Goal: Book appointment/travel/reservation

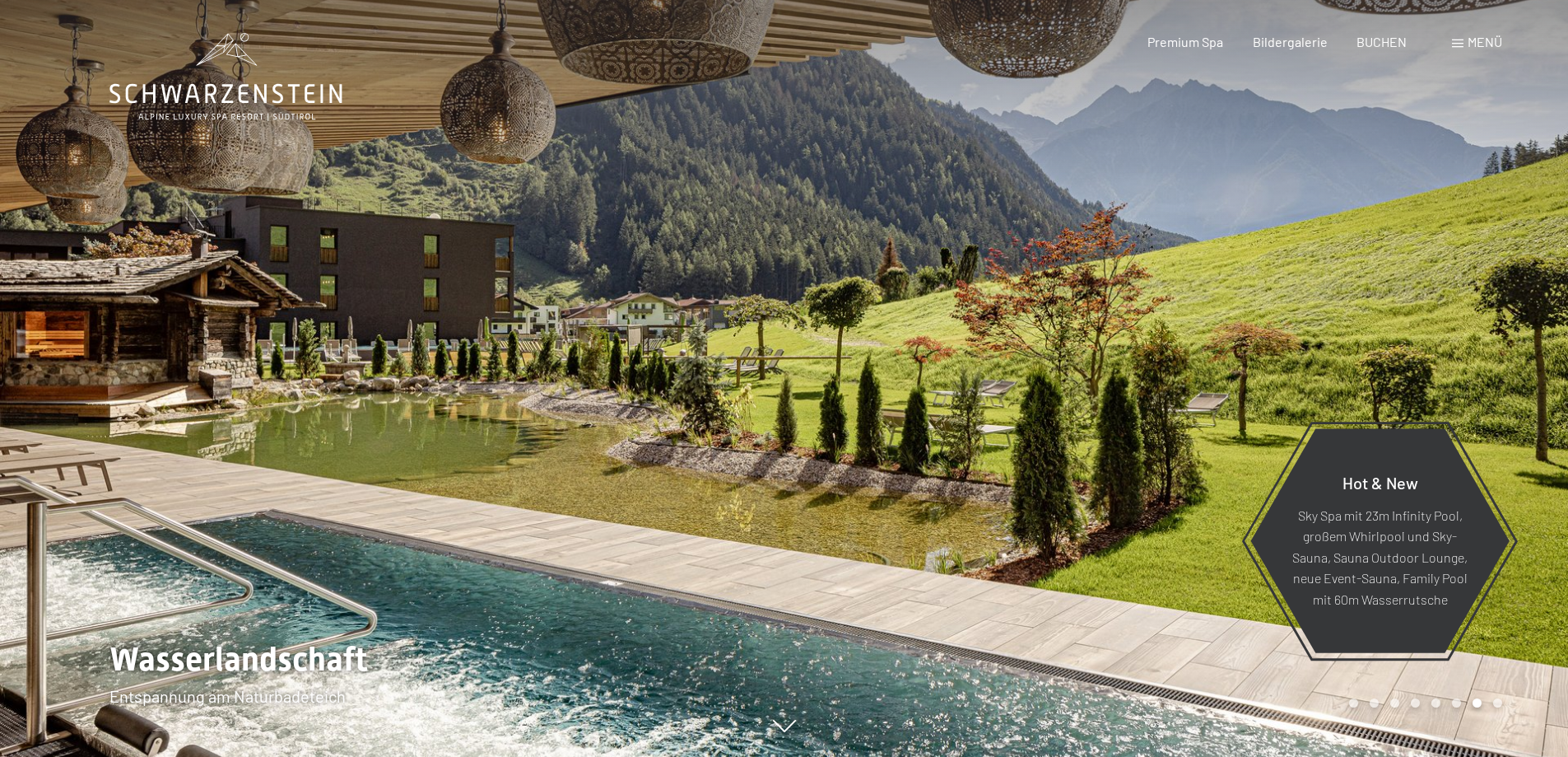
click at [1480, 35] on span "Menü" at bounding box center [1485, 41] width 34 height 16
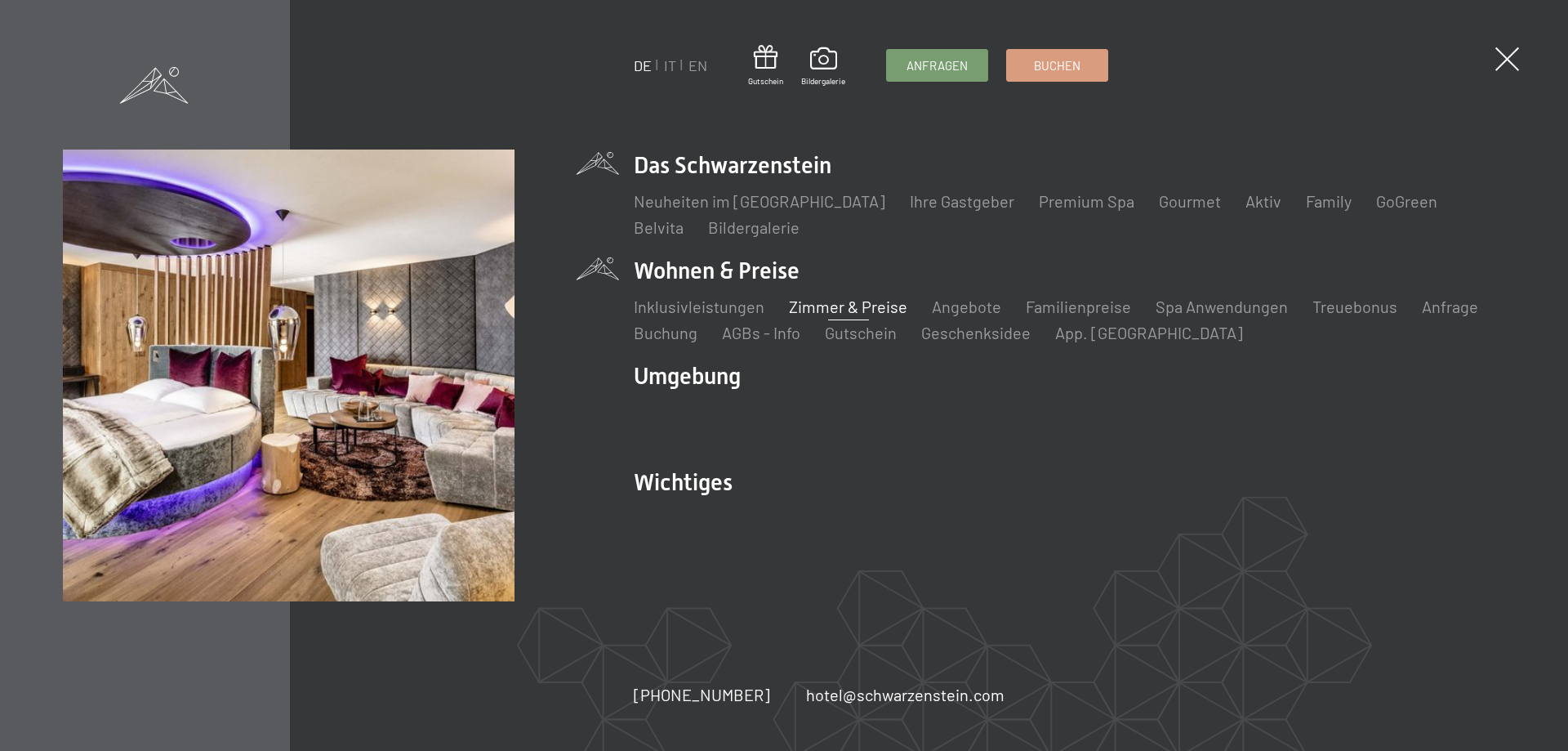
click at [851, 306] on link "Zimmer & Preise" at bounding box center [848, 307] width 118 height 20
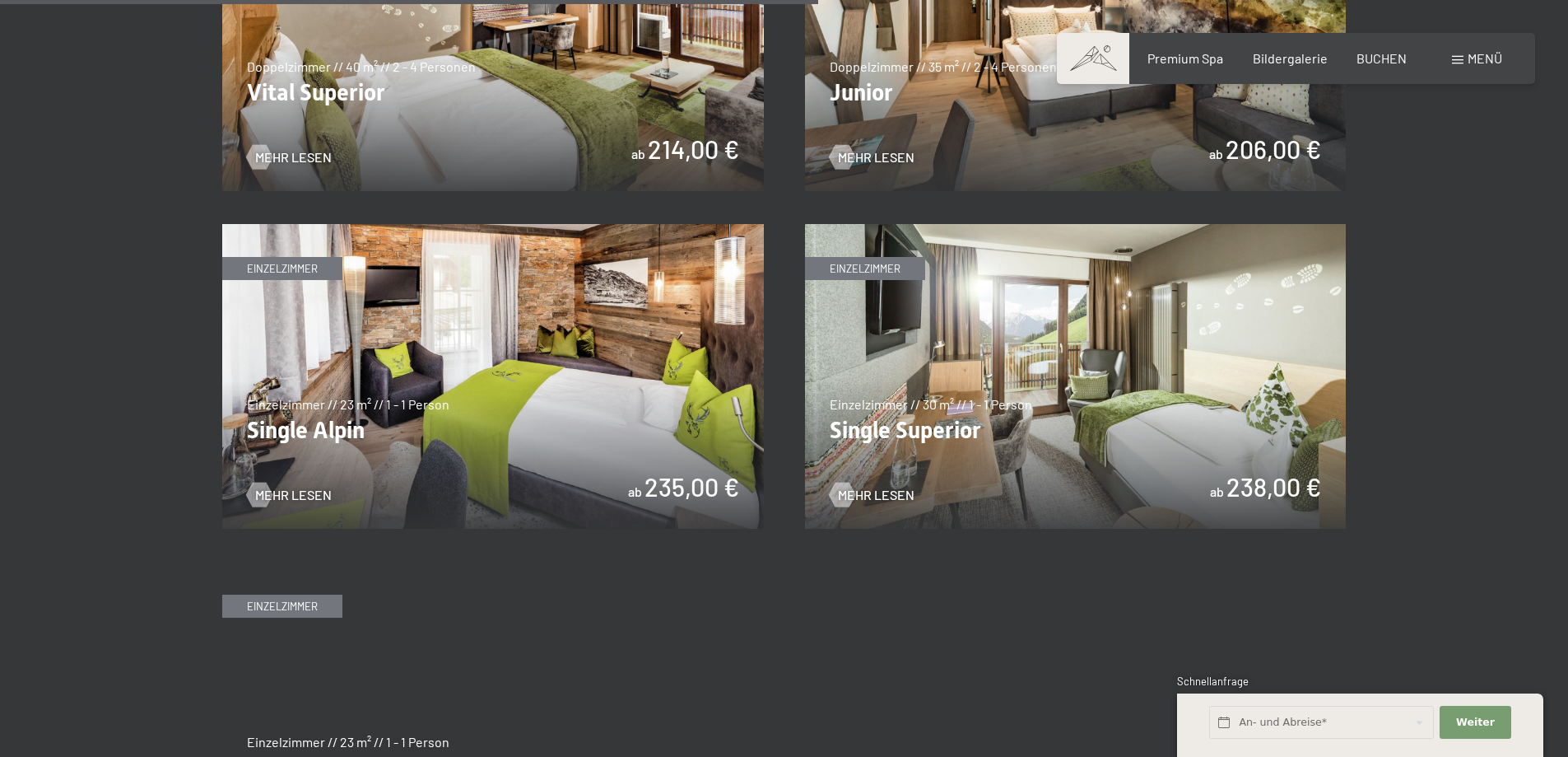
scroll to position [2757, 0]
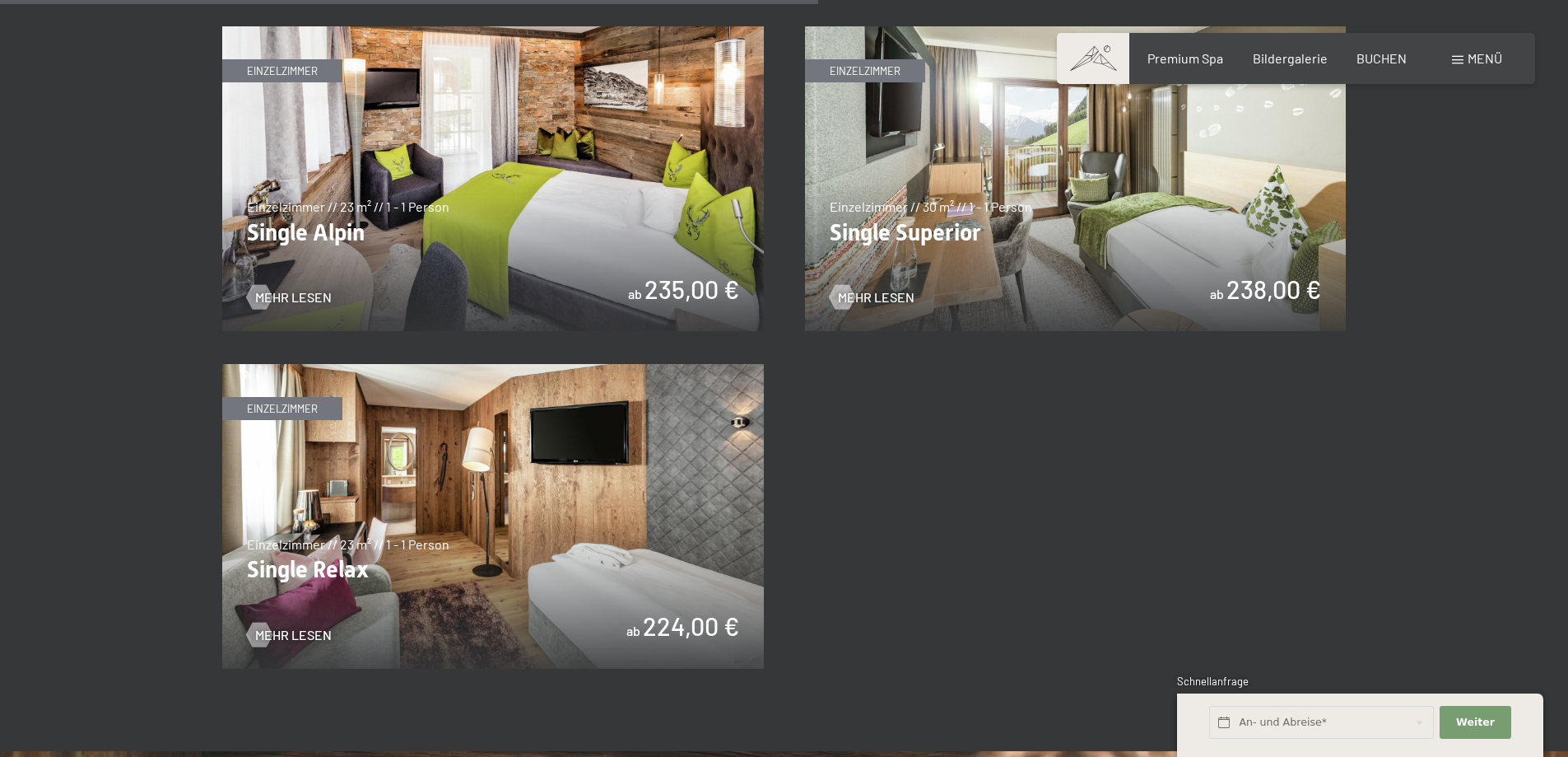
click at [1105, 193] on img at bounding box center [1076, 178] width 542 height 305
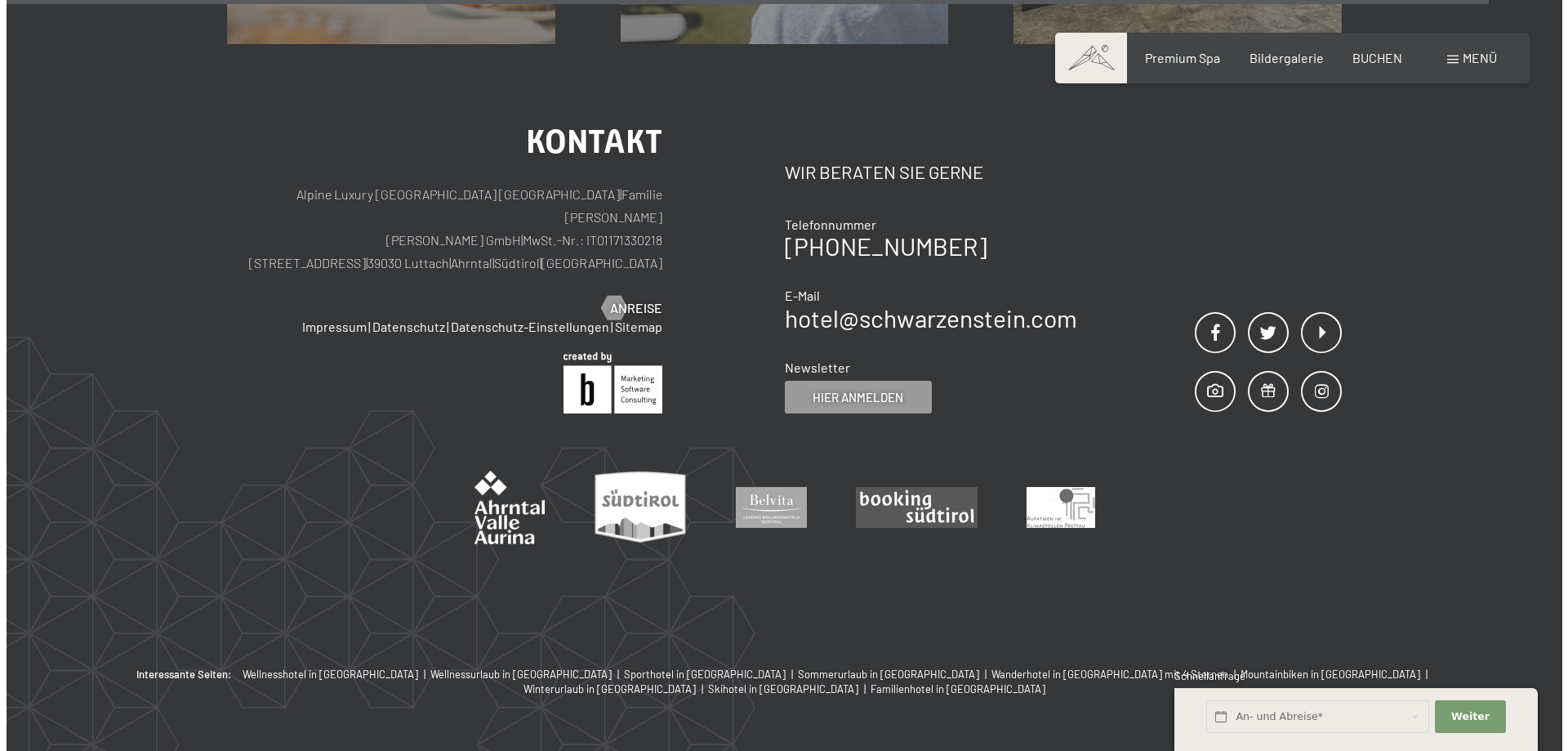
scroll to position [2125, 0]
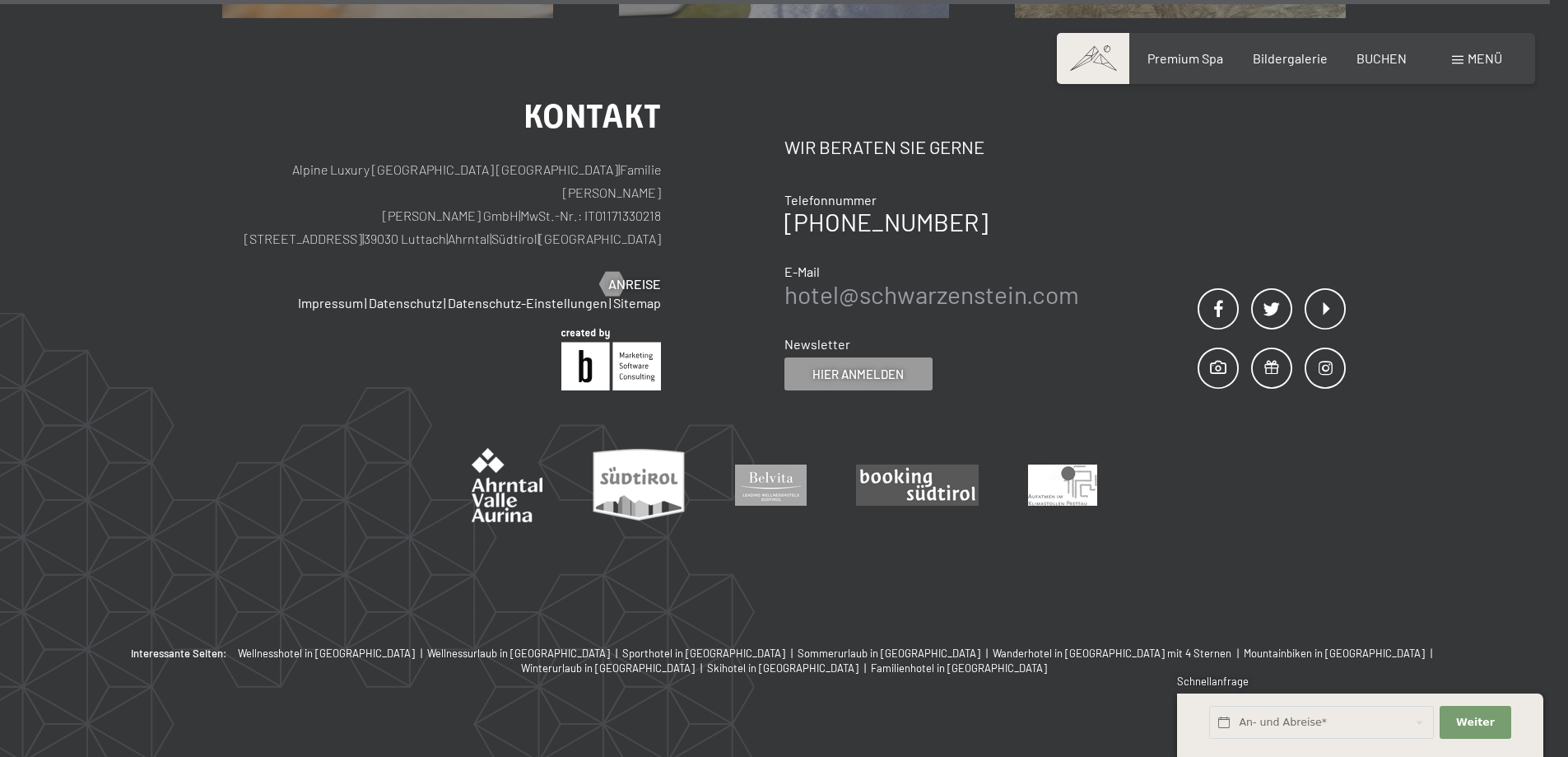
click at [997, 292] on link "hotel@ no-spam. schwarzenstein. no-spam. com" at bounding box center [931, 293] width 295 height 29
click at [1492, 55] on span "Menü" at bounding box center [1485, 58] width 34 height 16
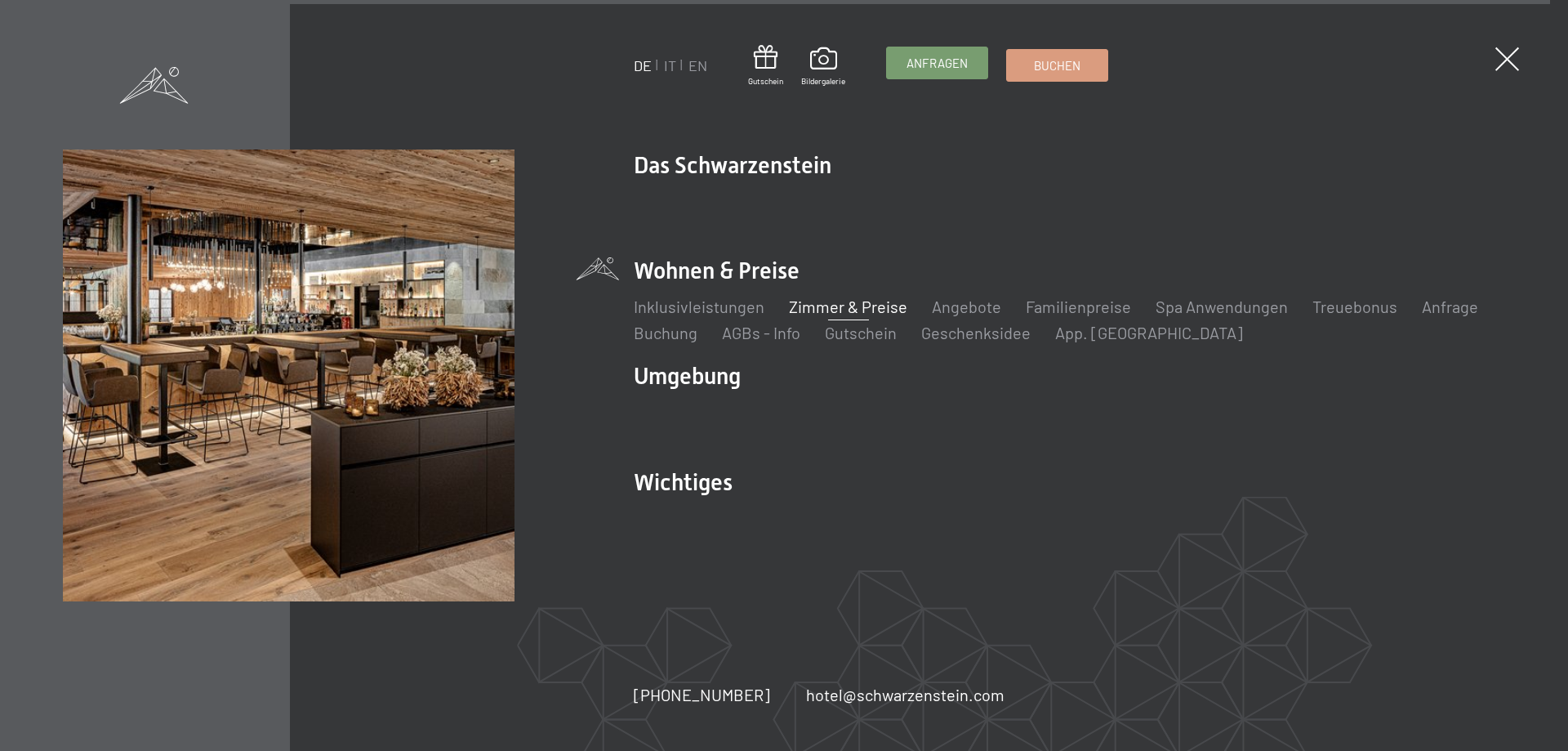
click at [958, 62] on span "Anfragen" at bounding box center [937, 63] width 62 height 18
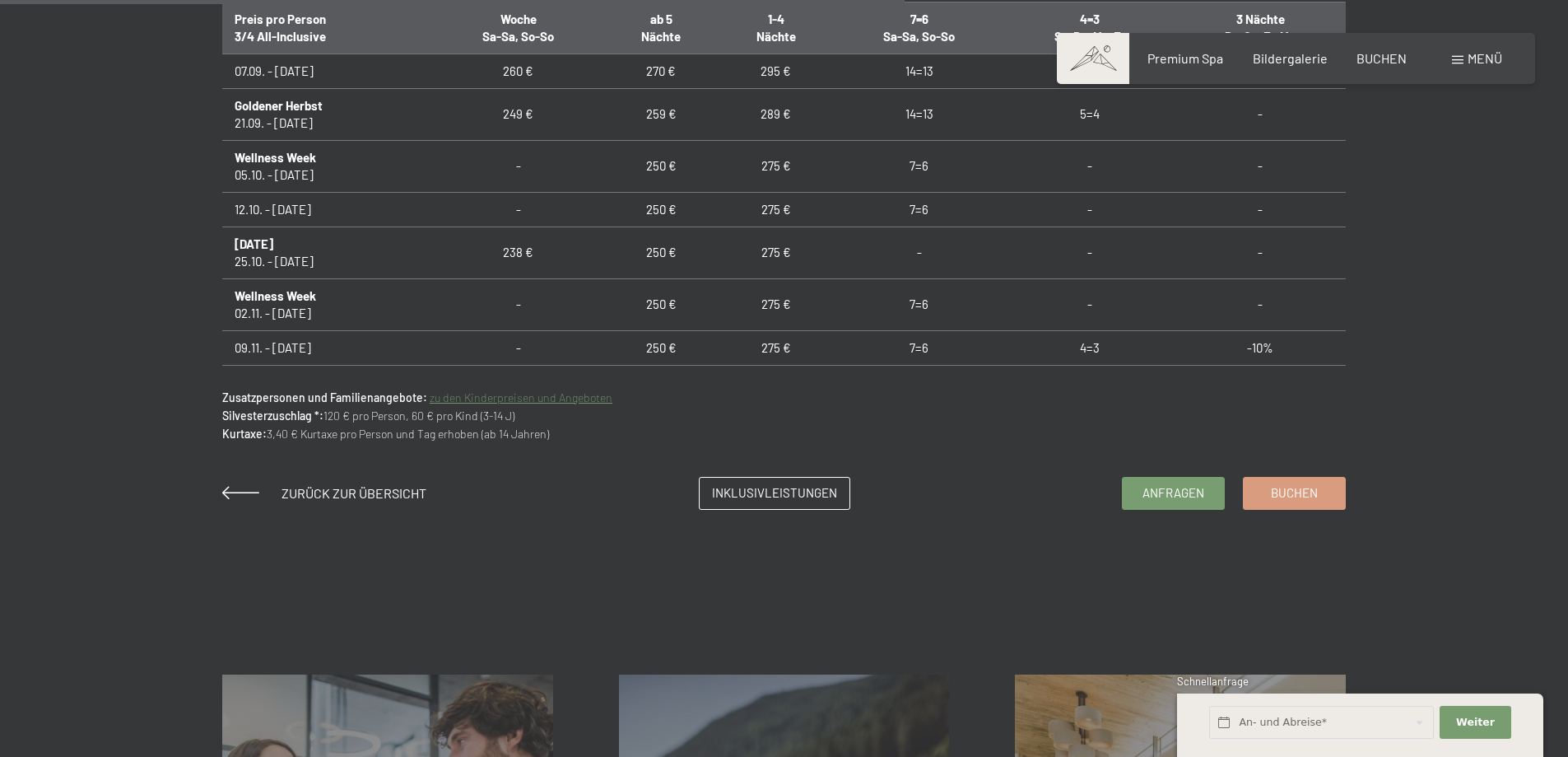
scroll to position [1317, 0]
